Goal: Communication & Community: Answer question/provide support

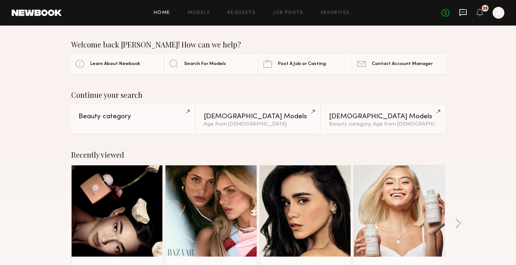
click at [462, 16] on icon at bounding box center [463, 12] width 8 height 8
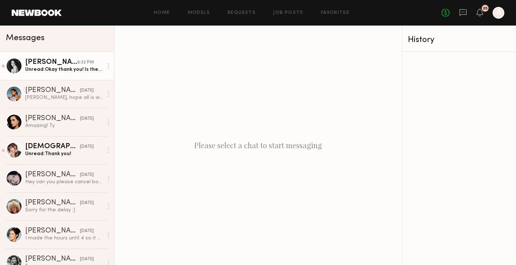
click at [43, 66] on div "Unread: Okay thank you! Is there any where you recommend to park?" at bounding box center [64, 69] width 78 height 7
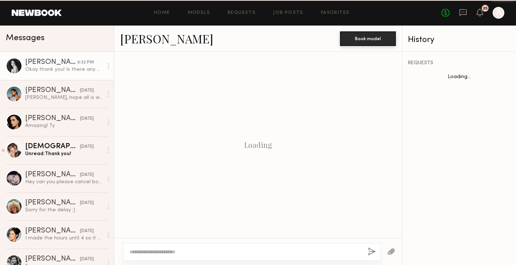
scroll to position [344, 0]
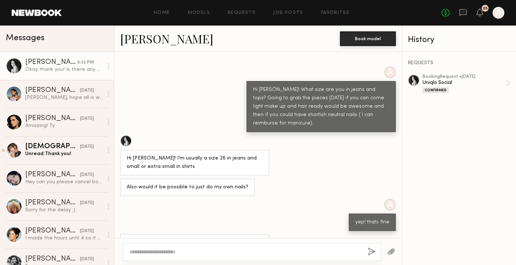
click at [186, 251] on textarea at bounding box center [245, 251] width 232 height 7
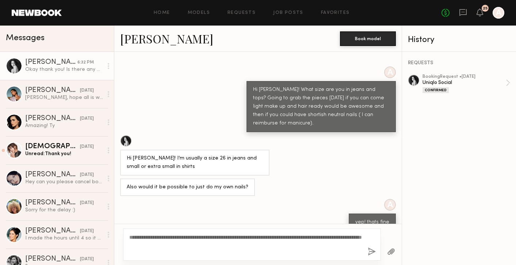
type textarea "**********"
click at [372, 255] on button "button" at bounding box center [371, 251] width 8 height 9
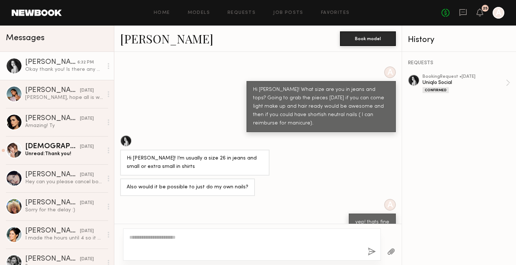
scroll to position [450, 0]
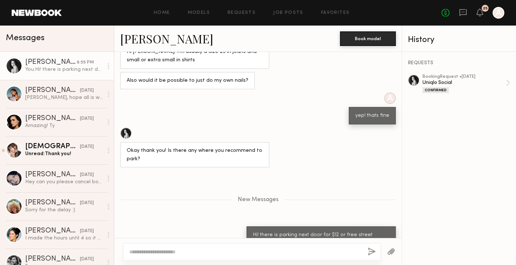
click at [478, 18] on div "25" at bounding box center [479, 12] width 7 height 9
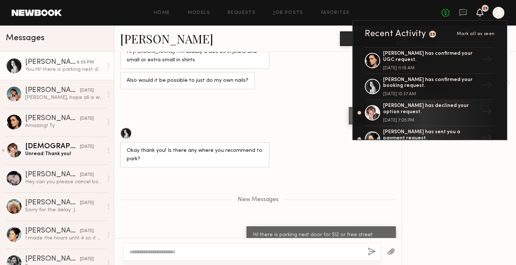
click at [68, 67] on div "You: Hi! there is parking next door for $12 or free street parking, also do you…" at bounding box center [64, 69] width 78 height 7
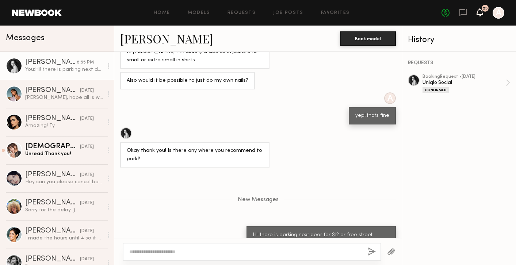
click at [481, 14] on icon at bounding box center [480, 11] width 6 height 5
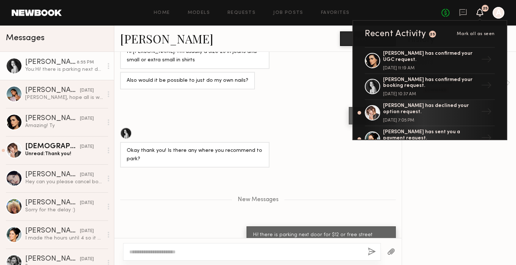
click at [278, 92] on div "A yep! thats fine" at bounding box center [257, 108] width 287 height 32
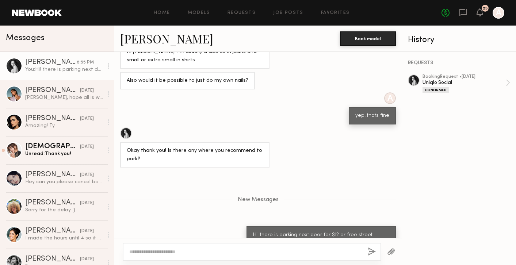
click at [82, 62] on div "8:55 PM" at bounding box center [85, 62] width 17 height 7
